Goal: Task Accomplishment & Management: Use online tool/utility

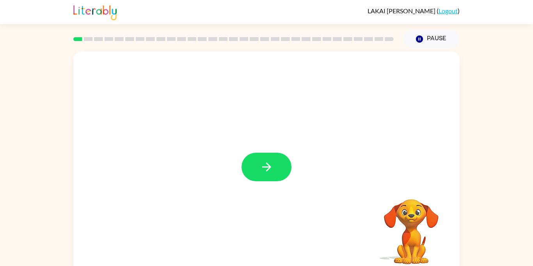
click at [272, 183] on div at bounding box center [266, 163] width 386 height 223
click at [269, 173] on icon "button" at bounding box center [267, 167] width 14 height 14
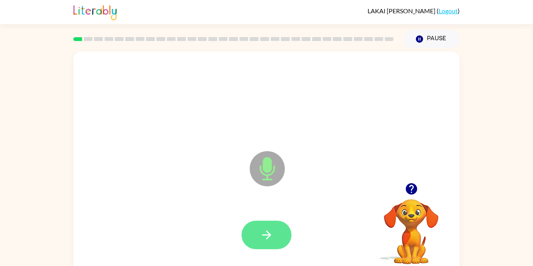
click at [266, 224] on button "button" at bounding box center [267, 234] width 50 height 28
click at [256, 244] on button "button" at bounding box center [267, 234] width 50 height 28
click at [271, 165] on icon "Microphone The Microphone is here when it is your turn to talk" at bounding box center [306, 178] width 117 height 59
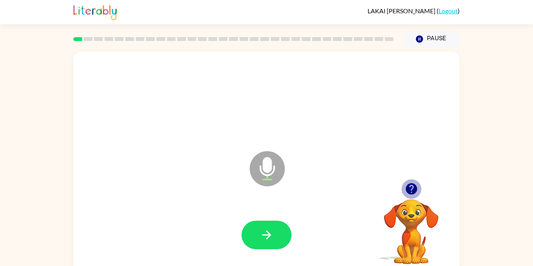
click at [412, 187] on icon "button" at bounding box center [410, 188] width 11 height 11
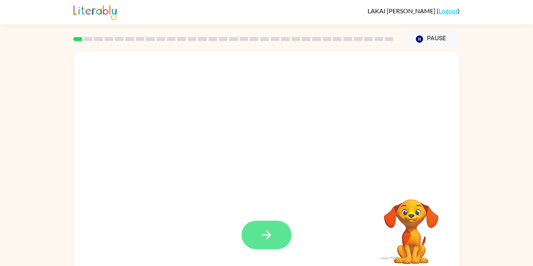
click at [275, 236] on button "button" at bounding box center [267, 234] width 50 height 28
click at [255, 229] on button "button" at bounding box center [267, 234] width 50 height 28
click at [256, 229] on button "button" at bounding box center [267, 234] width 50 height 28
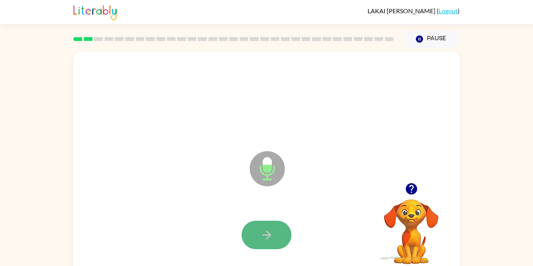
click at [252, 230] on button "button" at bounding box center [267, 234] width 50 height 28
click at [251, 230] on button "button" at bounding box center [267, 234] width 50 height 28
click at [255, 232] on button "button" at bounding box center [267, 234] width 50 height 28
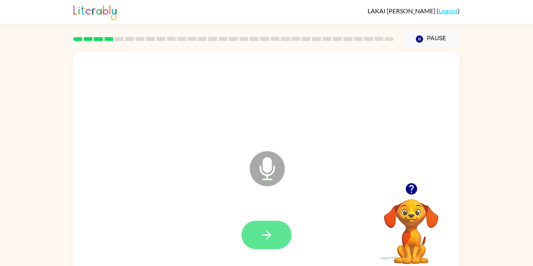
click at [260, 235] on icon "button" at bounding box center [267, 235] width 14 height 14
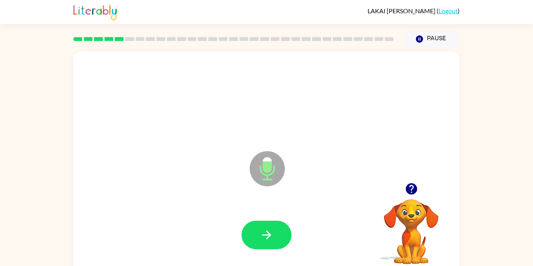
click at [260, 235] on icon "button" at bounding box center [267, 235] width 14 height 14
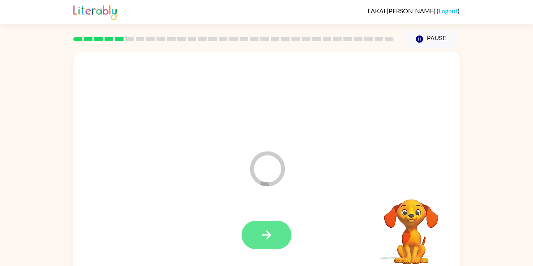
click at [263, 236] on icon "button" at bounding box center [267, 235] width 14 height 14
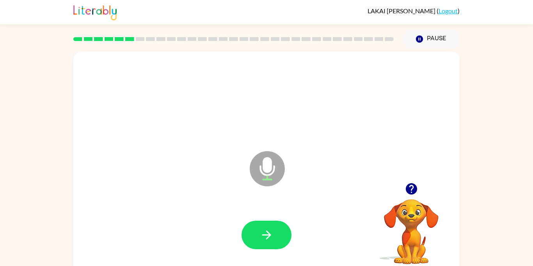
click at [263, 236] on icon "button" at bounding box center [267, 235] width 14 height 14
click at [273, 237] on icon "button" at bounding box center [267, 235] width 14 height 14
click at [415, 182] on button "button" at bounding box center [412, 189] width 20 height 20
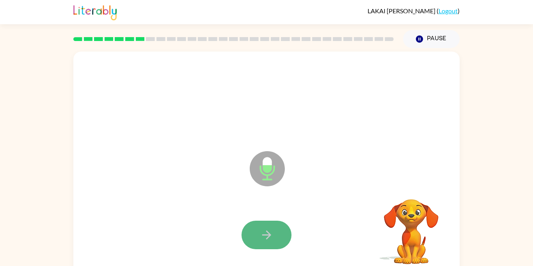
click at [263, 228] on icon "button" at bounding box center [267, 235] width 14 height 14
click at [264, 236] on icon "button" at bounding box center [267, 235] width 14 height 14
click at [272, 228] on icon "button" at bounding box center [267, 235] width 14 height 14
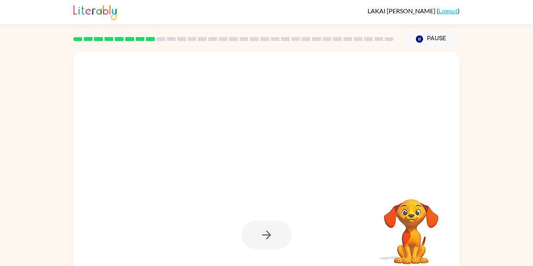
click at [272, 228] on div at bounding box center [267, 234] width 50 height 28
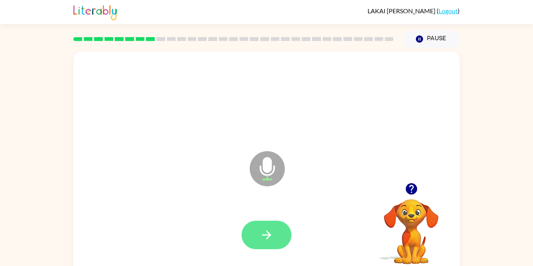
click at [261, 231] on icon "button" at bounding box center [267, 235] width 14 height 14
click at [262, 235] on icon "button" at bounding box center [266, 234] width 9 height 9
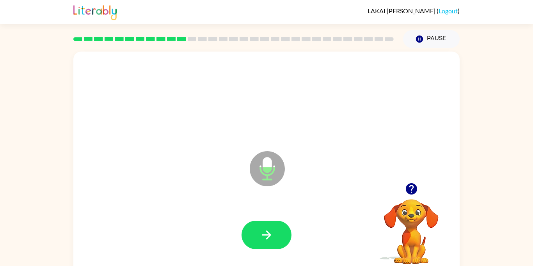
click at [408, 198] on button "button" at bounding box center [412, 189] width 20 height 20
click at [269, 220] on div at bounding box center [267, 234] width 50 height 28
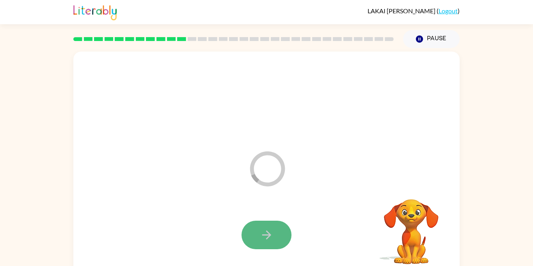
click at [272, 228] on icon "button" at bounding box center [267, 235] width 14 height 14
click at [273, 232] on icon "button" at bounding box center [267, 235] width 14 height 14
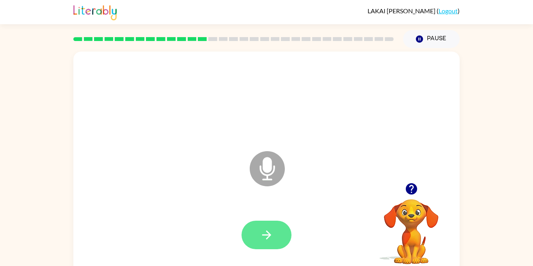
click at [272, 237] on icon "button" at bounding box center [267, 235] width 14 height 14
click at [270, 237] on icon "button" at bounding box center [267, 235] width 14 height 14
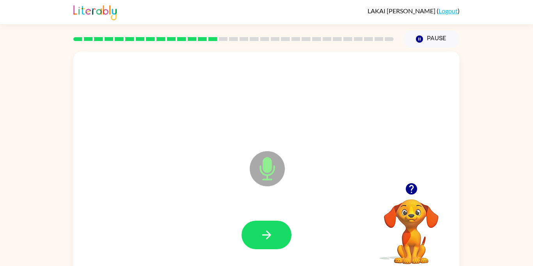
click at [198, 238] on div at bounding box center [266, 235] width 371 height 64
click at [241, 236] on div at bounding box center [266, 235] width 371 height 64
click at [267, 242] on button "button" at bounding box center [267, 234] width 50 height 28
click at [0, 2] on div "[PERSON_NAME] ( Logout )" at bounding box center [266, 12] width 533 height 24
click at [265, 241] on icon "button" at bounding box center [267, 235] width 14 height 14
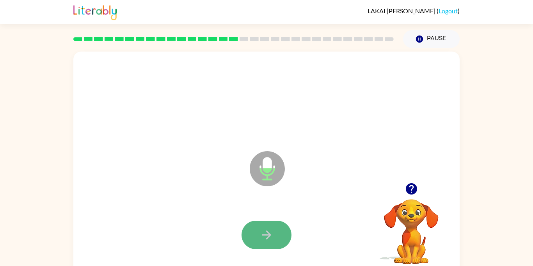
click at [263, 239] on icon "button" at bounding box center [267, 235] width 14 height 14
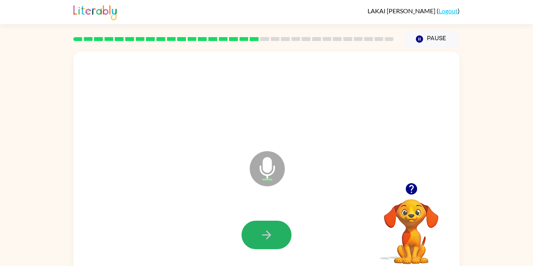
click at [263, 239] on icon "button" at bounding box center [267, 235] width 14 height 14
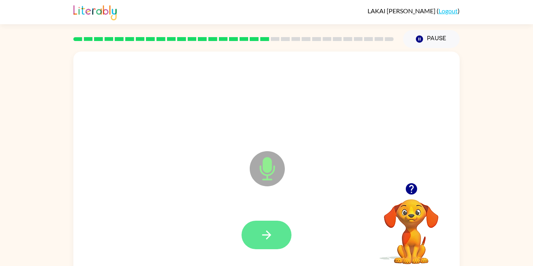
click at [252, 235] on button "button" at bounding box center [267, 234] width 50 height 28
click at [266, 236] on icon "button" at bounding box center [267, 235] width 14 height 14
click at [263, 240] on icon "button" at bounding box center [267, 235] width 14 height 14
click at [269, 242] on button "button" at bounding box center [267, 234] width 50 height 28
click at [270, 242] on button "button" at bounding box center [267, 234] width 50 height 28
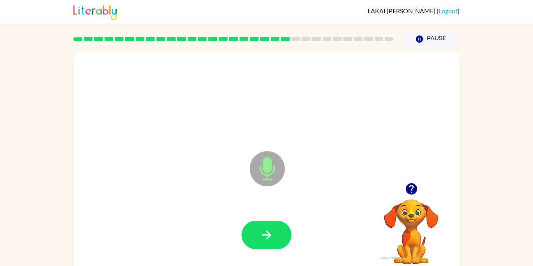
click at [414, 187] on icon "button" at bounding box center [410, 188] width 11 height 11
click at [273, 243] on button "button" at bounding box center [267, 234] width 50 height 28
drag, startPoint x: 270, startPoint y: 242, endPoint x: 287, endPoint y: 228, distance: 21.7
click at [287, 228] on button "button" at bounding box center [267, 234] width 50 height 28
click at [405, 187] on icon "button" at bounding box center [412, 189] width 14 height 14
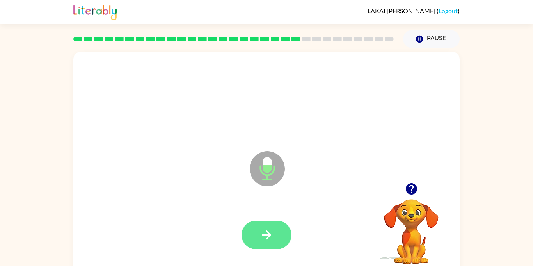
click at [268, 232] on icon "button" at bounding box center [266, 234] width 9 height 9
click at [251, 250] on div at bounding box center [266, 235] width 371 height 64
click at [254, 241] on button "button" at bounding box center [267, 234] width 50 height 28
click at [257, 240] on button "button" at bounding box center [267, 234] width 50 height 28
click at [255, 239] on button "button" at bounding box center [267, 234] width 50 height 28
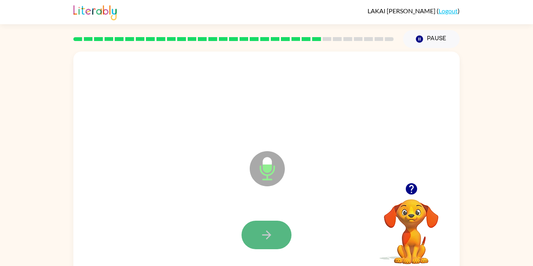
click at [257, 240] on button "button" at bounding box center [267, 234] width 50 height 28
click at [259, 238] on button "button" at bounding box center [267, 234] width 50 height 28
click at [411, 185] on icon "button" at bounding box center [412, 189] width 14 height 14
click at [259, 238] on button "button" at bounding box center [267, 234] width 50 height 28
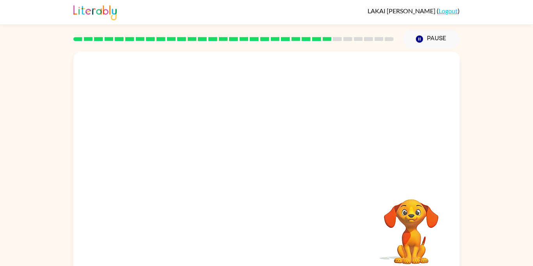
click at [264, 236] on div at bounding box center [266, 235] width 371 height 64
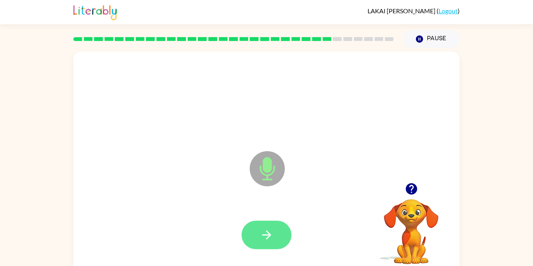
click at [274, 239] on button "button" at bounding box center [267, 234] width 50 height 28
click at [277, 241] on button "button" at bounding box center [267, 234] width 50 height 28
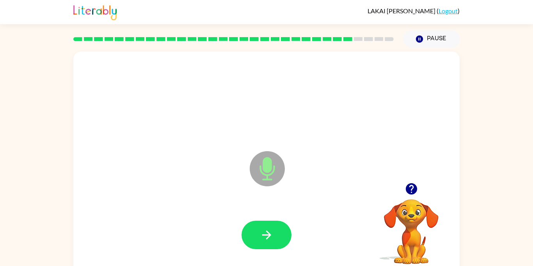
click at [277, 241] on button "button" at bounding box center [267, 234] width 50 height 28
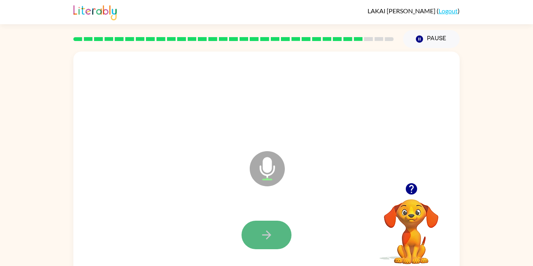
click at [281, 239] on button "button" at bounding box center [267, 234] width 50 height 28
click at [268, 235] on icon "button" at bounding box center [266, 234] width 9 height 9
click at [257, 231] on button "button" at bounding box center [267, 234] width 50 height 28
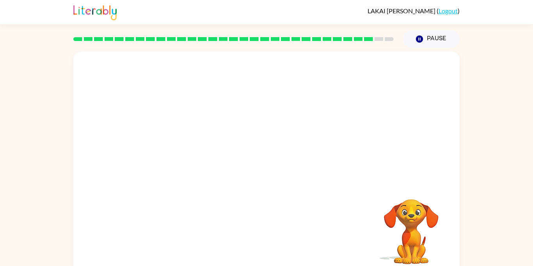
click at [257, 231] on div at bounding box center [266, 235] width 371 height 64
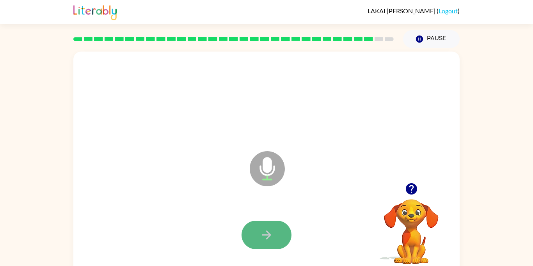
click at [261, 234] on icon "button" at bounding box center [267, 235] width 14 height 14
click at [286, 238] on button "button" at bounding box center [267, 234] width 50 height 28
click at [276, 238] on button "button" at bounding box center [267, 234] width 50 height 28
click at [271, 229] on icon "button" at bounding box center [267, 235] width 14 height 14
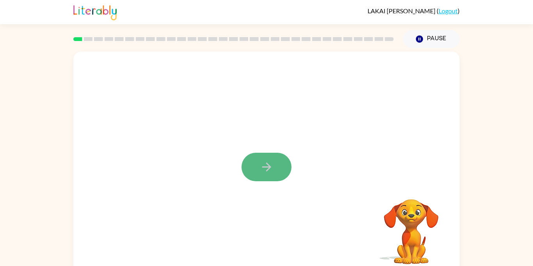
click at [271, 166] on icon "button" at bounding box center [267, 167] width 14 height 14
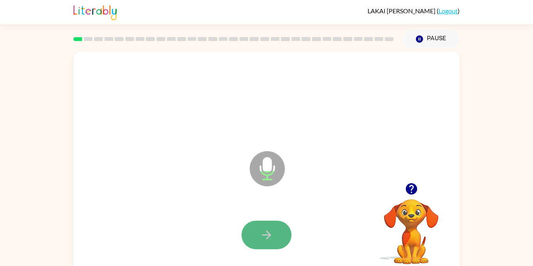
click at [277, 236] on button "button" at bounding box center [267, 234] width 50 height 28
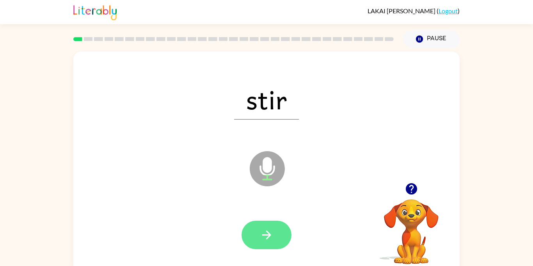
click at [265, 229] on icon "button" at bounding box center [267, 235] width 14 height 14
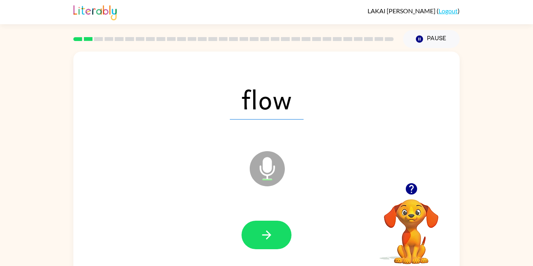
click at [311, 254] on div at bounding box center [266, 235] width 371 height 64
click at [263, 250] on div at bounding box center [266, 235] width 371 height 64
click at [269, 234] on icon "button" at bounding box center [266, 234] width 9 height 9
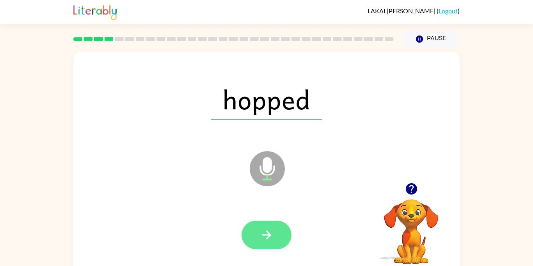
click at [265, 238] on icon "button" at bounding box center [267, 235] width 14 height 14
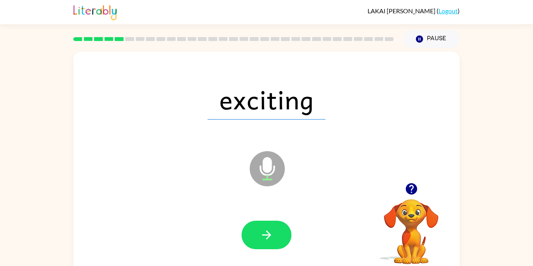
click at [265, 238] on icon "button" at bounding box center [267, 235] width 14 height 14
click at [223, 222] on div at bounding box center [266, 235] width 371 height 64
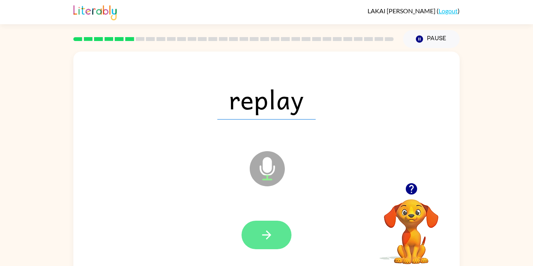
click at [264, 226] on button "button" at bounding box center [267, 234] width 50 height 28
click at [263, 225] on button "button" at bounding box center [267, 234] width 50 height 28
click at [263, 225] on div at bounding box center [267, 234] width 50 height 28
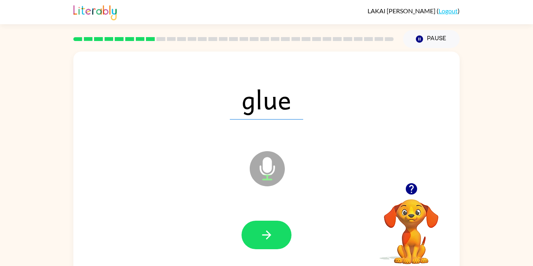
click at [263, 225] on button "button" at bounding box center [267, 234] width 50 height 28
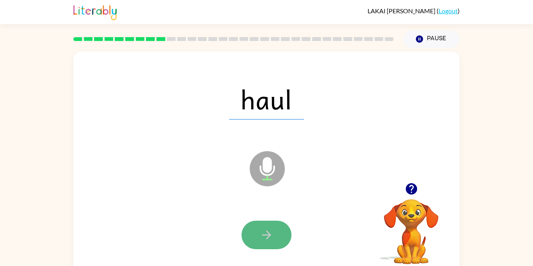
click at [266, 231] on icon "button" at bounding box center [267, 235] width 14 height 14
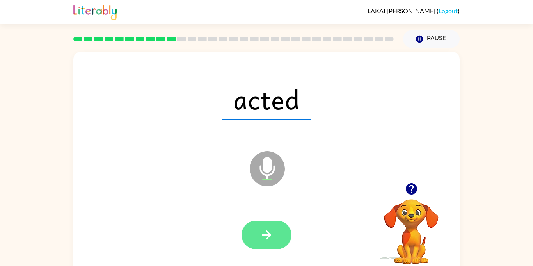
click at [266, 231] on icon "button" at bounding box center [266, 234] width 9 height 9
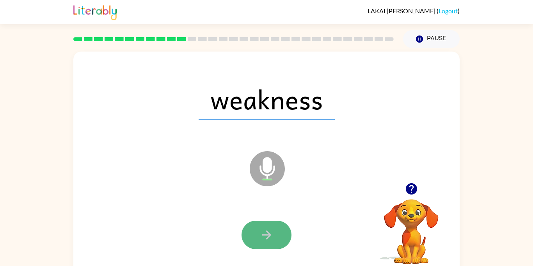
click at [265, 230] on icon "button" at bounding box center [267, 235] width 14 height 14
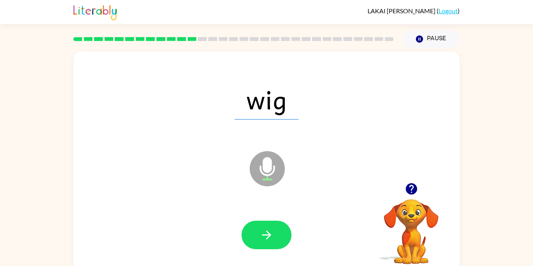
click at [265, 230] on icon "button" at bounding box center [267, 235] width 14 height 14
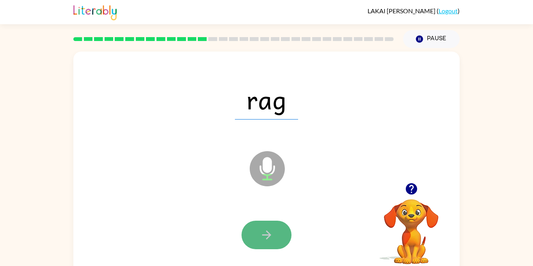
click at [270, 231] on icon "button" at bounding box center [267, 235] width 14 height 14
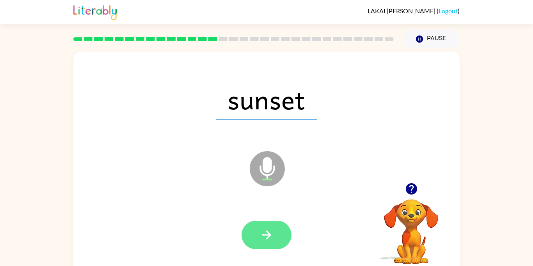
click at [274, 239] on button "button" at bounding box center [267, 234] width 50 height 28
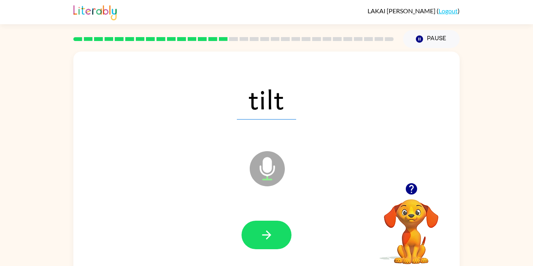
click at [274, 239] on button "button" at bounding box center [267, 234] width 50 height 28
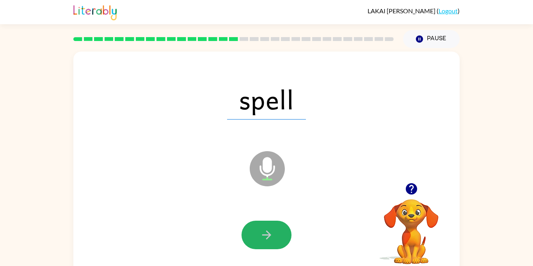
click at [274, 239] on button "button" at bounding box center [267, 234] width 50 height 28
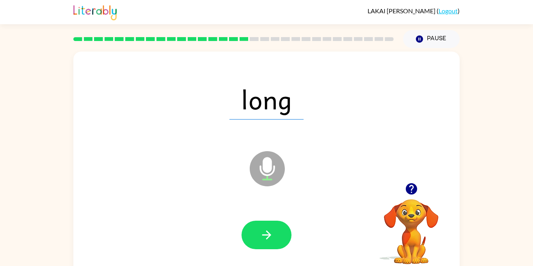
click at [274, 239] on button "button" at bounding box center [267, 234] width 50 height 28
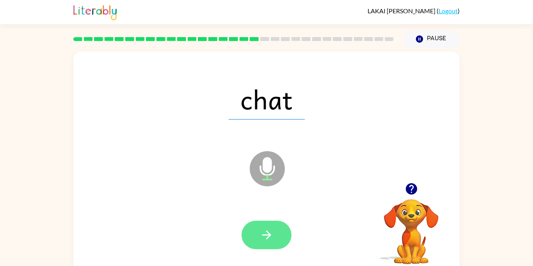
click at [260, 242] on button "button" at bounding box center [267, 234] width 50 height 28
click at [267, 236] on icon "button" at bounding box center [267, 235] width 14 height 14
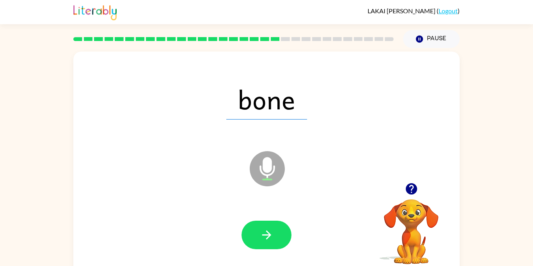
click at [267, 236] on icon "button" at bounding box center [267, 235] width 14 height 14
click at [255, 233] on div at bounding box center [267, 234] width 50 height 28
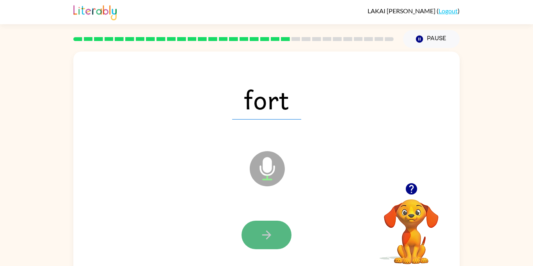
click at [256, 236] on button "button" at bounding box center [267, 234] width 50 height 28
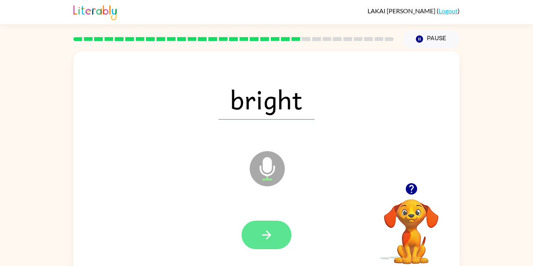
click at [263, 237] on icon "button" at bounding box center [267, 235] width 14 height 14
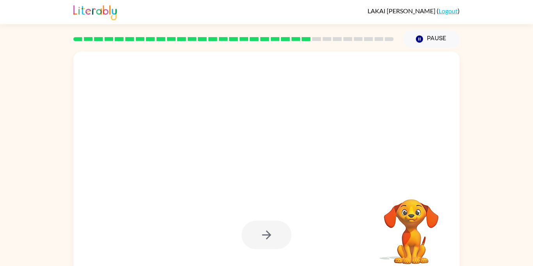
click at [263, 237] on div at bounding box center [267, 234] width 50 height 28
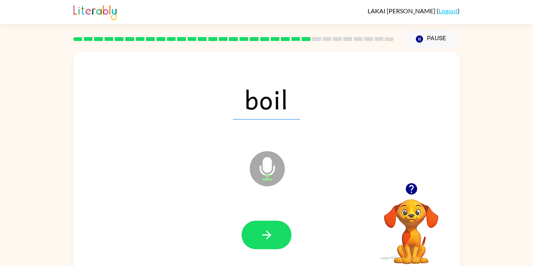
click at [263, 237] on icon "button" at bounding box center [267, 235] width 14 height 14
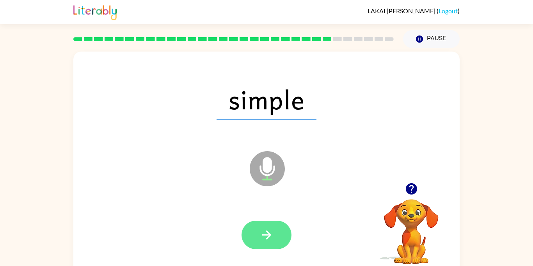
click at [264, 238] on icon "button" at bounding box center [267, 235] width 14 height 14
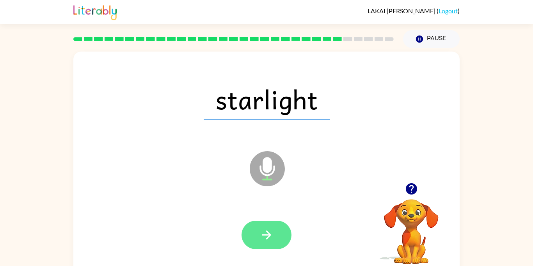
click at [264, 245] on button "button" at bounding box center [267, 234] width 50 height 28
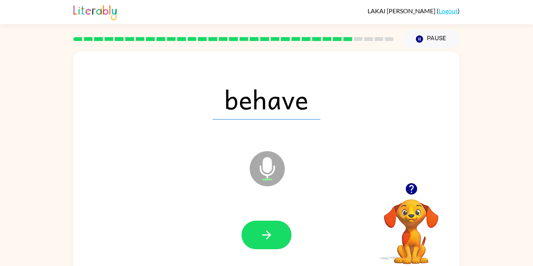
click at [267, 249] on div at bounding box center [266, 235] width 371 height 64
click at [251, 233] on button "button" at bounding box center [267, 234] width 50 height 28
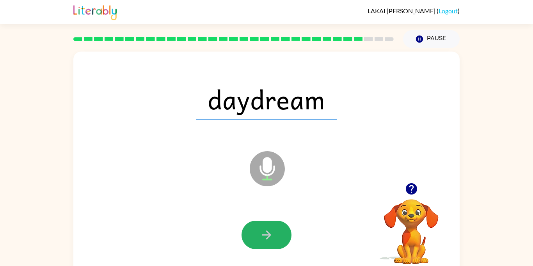
click at [267, 249] on div at bounding box center [266, 235] width 371 height 64
click at [267, 240] on icon "button" at bounding box center [267, 235] width 14 height 14
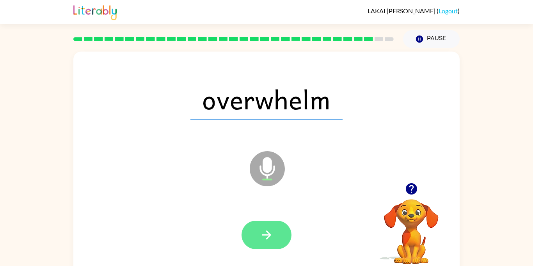
click at [269, 242] on button "button" at bounding box center [267, 234] width 50 height 28
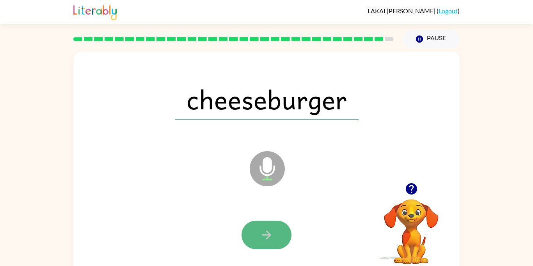
click at [273, 243] on button "button" at bounding box center [267, 234] width 50 height 28
